Goal: Navigation & Orientation: Find specific page/section

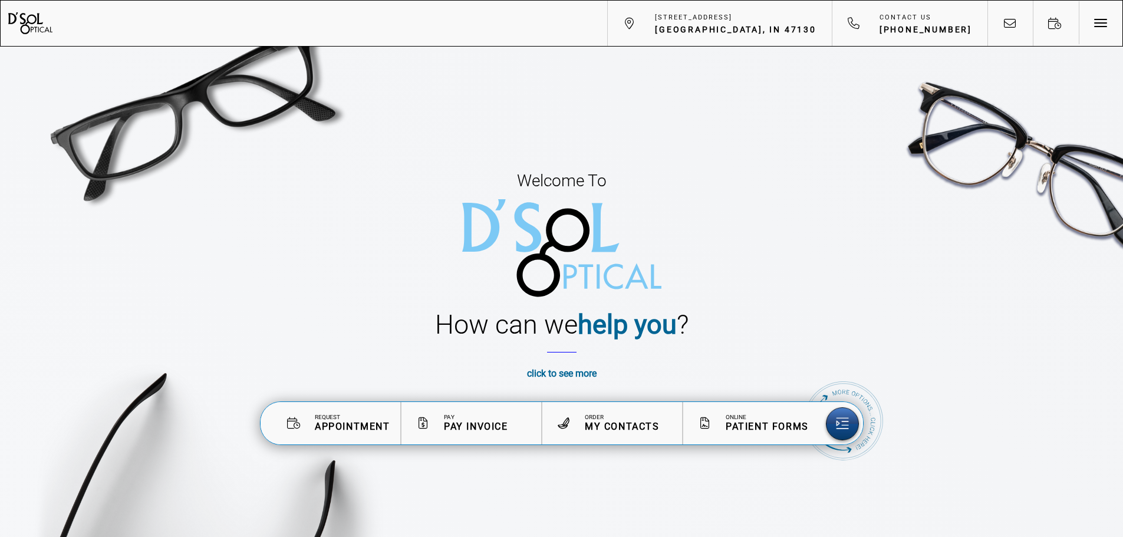
click at [561, 376] on strong "click to see more" at bounding box center [562, 373] width 70 height 11
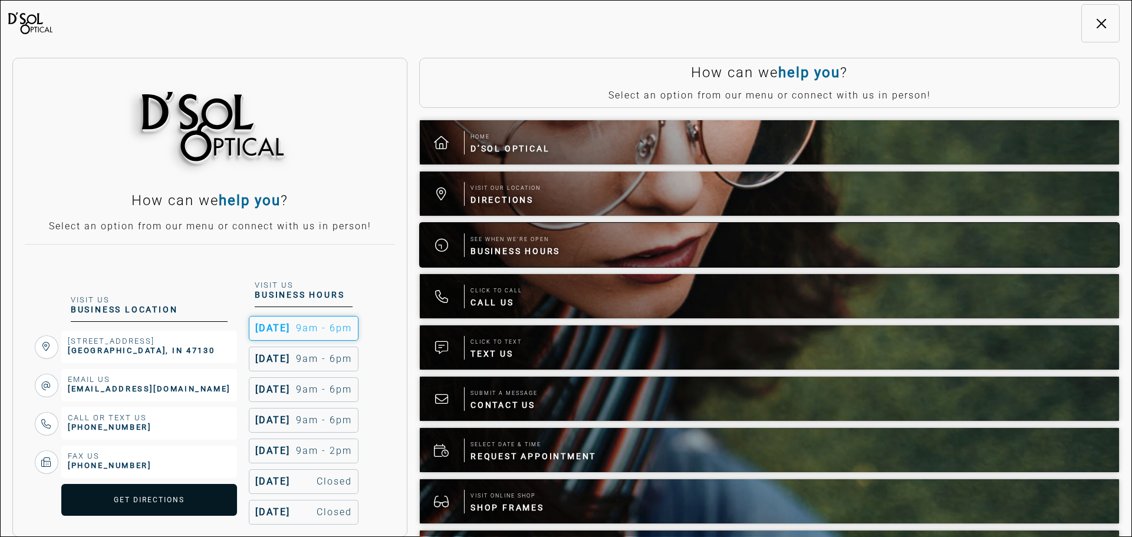
click at [463, 245] on div at bounding box center [442, 245] width 44 height 44
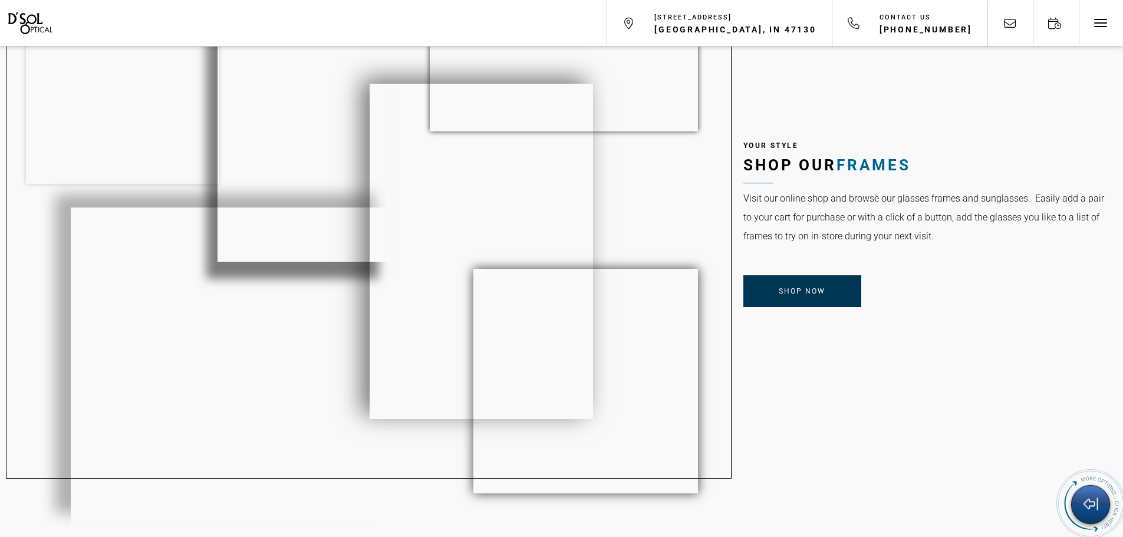
scroll to position [1028, 0]
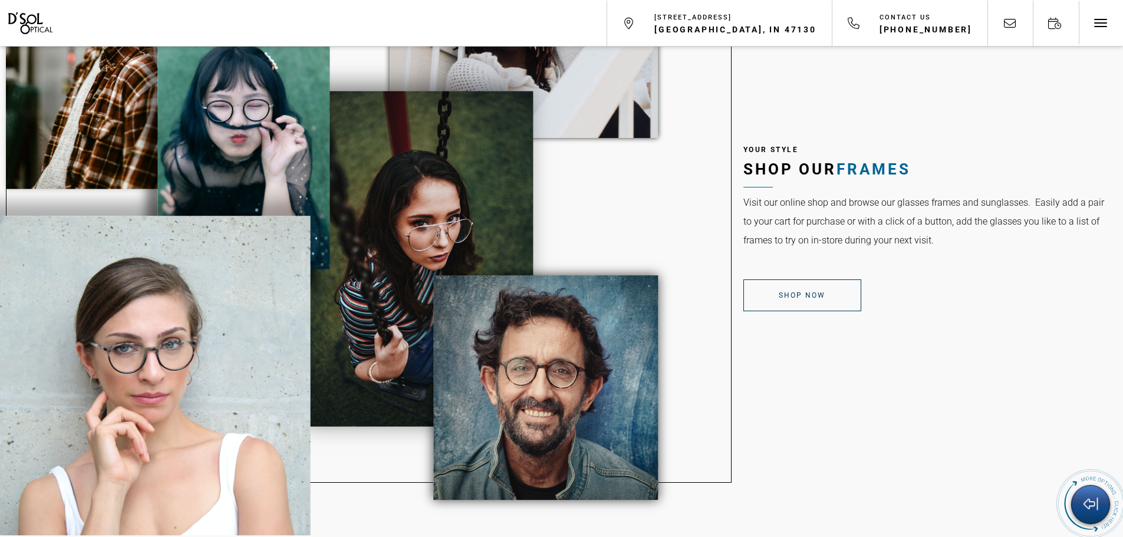
click at [806, 291] on link "Shop Now" at bounding box center [802, 295] width 118 height 32
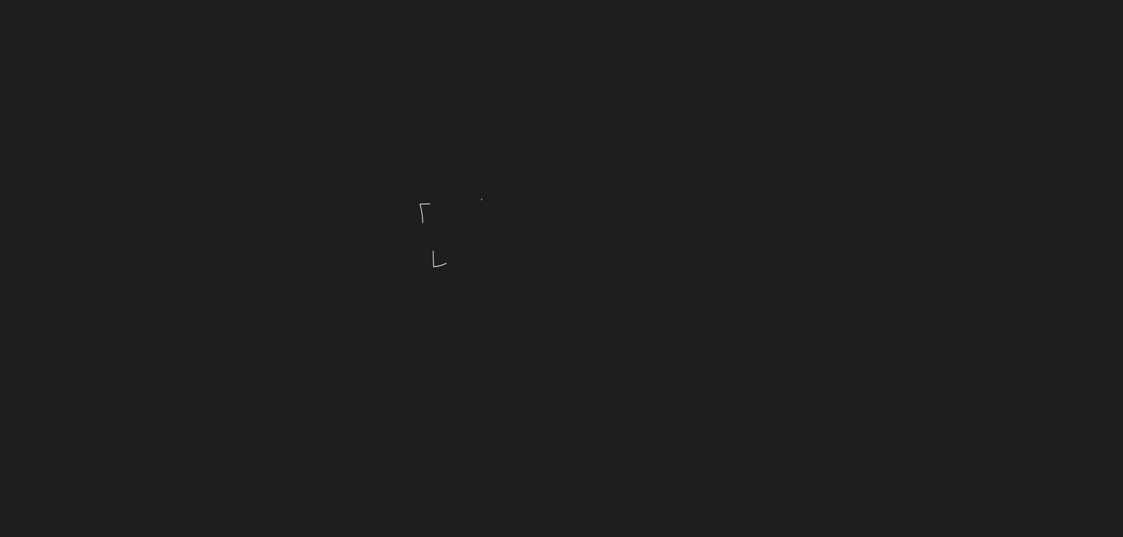
scroll to position [1028, 0]
